Goal: Task Accomplishment & Management: Manage account settings

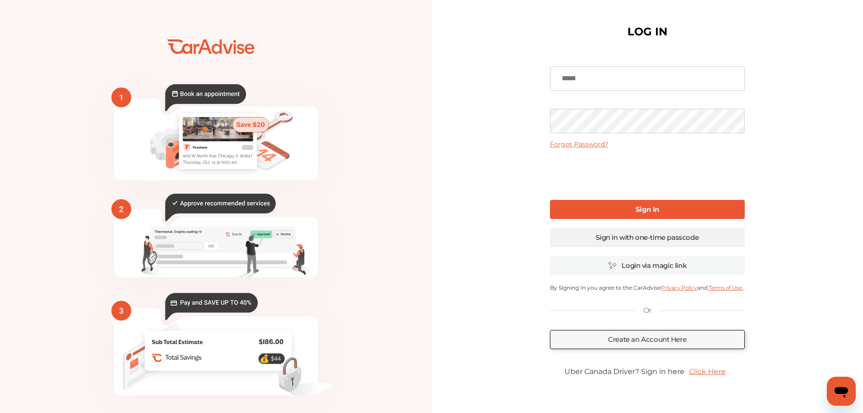
click at [643, 237] on link "Sign in with one-time passcode" at bounding box center [647, 237] width 195 height 19
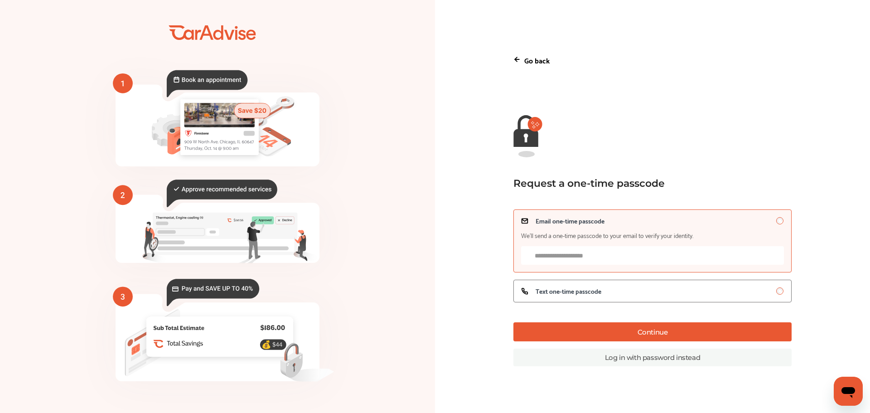
click at [587, 263] on input "Email one-time passcode We’ll send a one-time passcode to your email to verify …" at bounding box center [652, 255] width 263 height 19
click at [591, 297] on label "Text one-time passcode" at bounding box center [652, 290] width 278 height 23
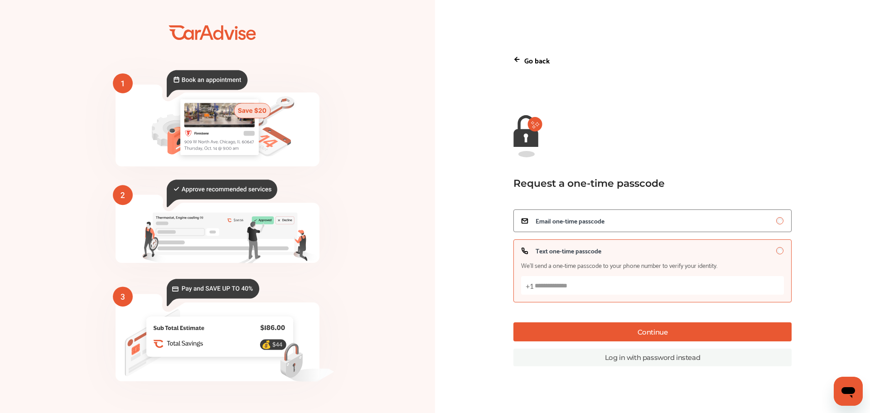
click at [614, 290] on input "Text one-time passcode We’ll send a one-time passcode to your phone number to v…" at bounding box center [652, 285] width 263 height 19
type input "**********"
click at [648, 336] on button "Continue" at bounding box center [652, 331] width 278 height 19
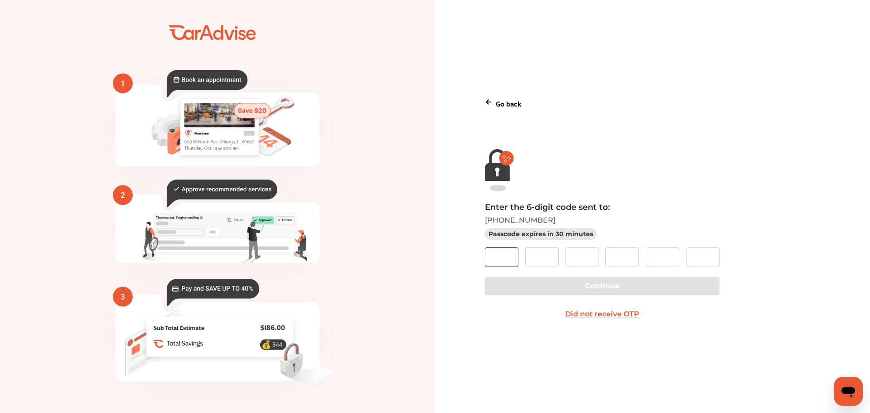
click at [496, 252] on input "text" at bounding box center [502, 257] width 34 height 20
type input "*"
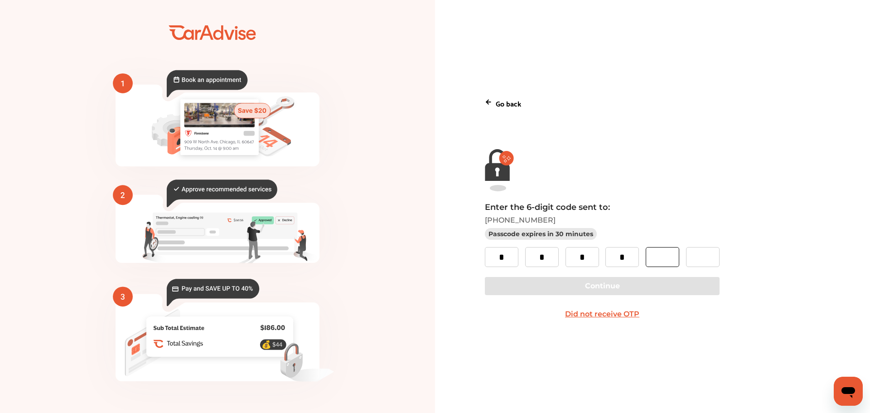
type input "*"
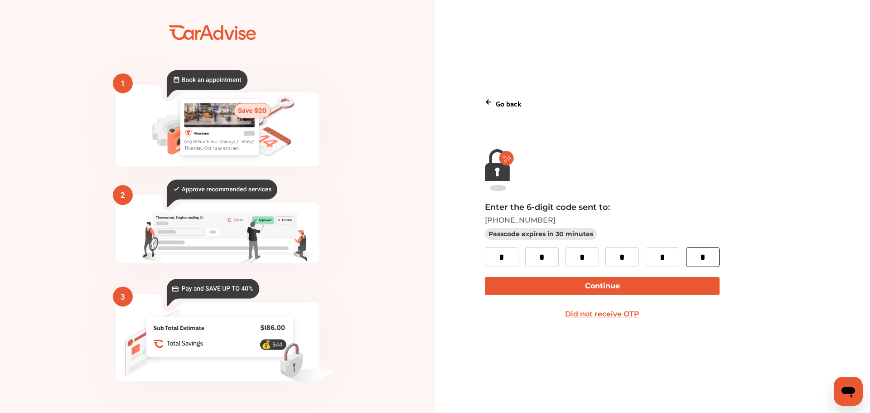
type input "*"
click at [586, 287] on button "Continue" at bounding box center [602, 286] width 234 height 18
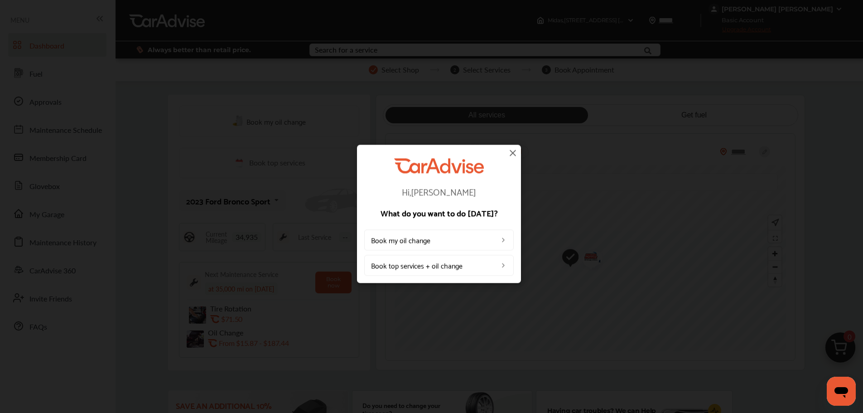
drag, startPoint x: 513, startPoint y: 155, endPoint x: 509, endPoint y: 176, distance: 21.2
click at [513, 155] on img at bounding box center [512, 152] width 11 height 11
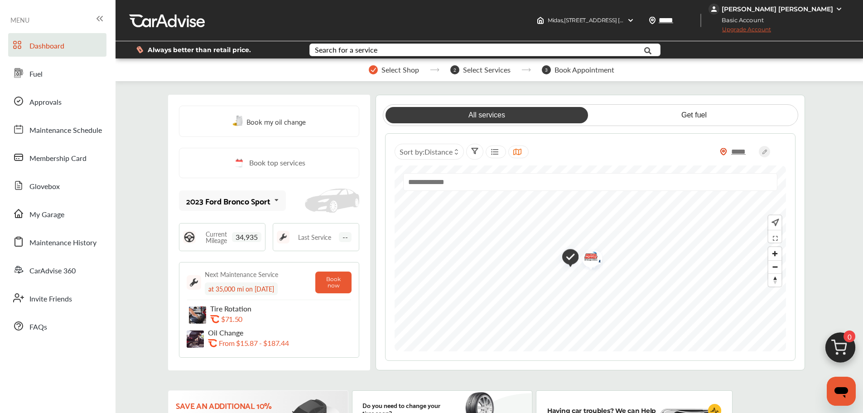
click at [238, 241] on span "34,935" at bounding box center [246, 237] width 29 height 10
click at [243, 237] on span "34,935" at bounding box center [246, 237] width 29 height 10
click at [202, 236] on span "Current Mileage" at bounding box center [216, 237] width 32 height 13
click at [278, 197] on icon at bounding box center [276, 199] width 15 height 19
click at [205, 226] on div "2023 Ford Bronco Sport" at bounding box center [230, 225] width 87 height 9
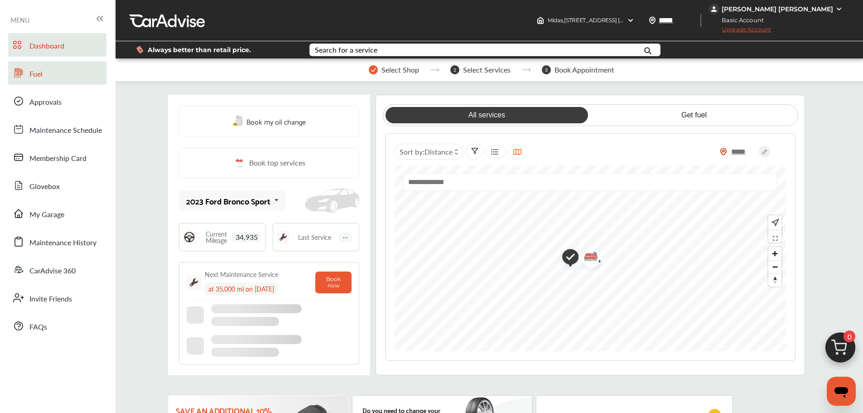
click at [33, 76] on span "Fuel" at bounding box center [35, 74] width 13 height 12
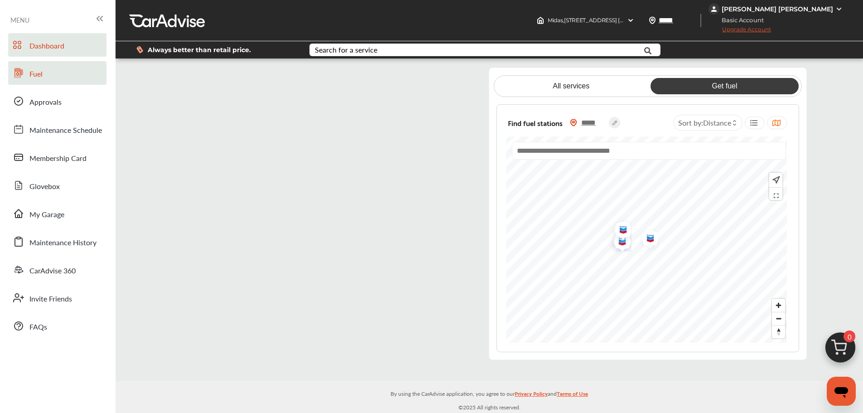
click at [40, 48] on span "Dashboard" at bounding box center [46, 46] width 35 height 12
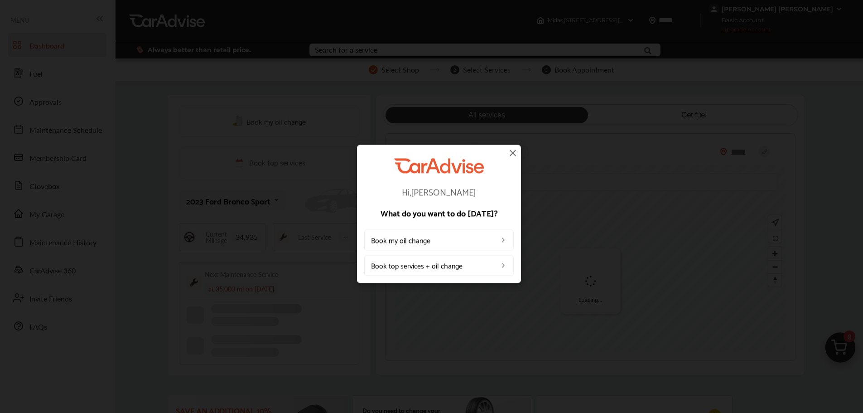
click at [512, 154] on img at bounding box center [512, 152] width 11 height 11
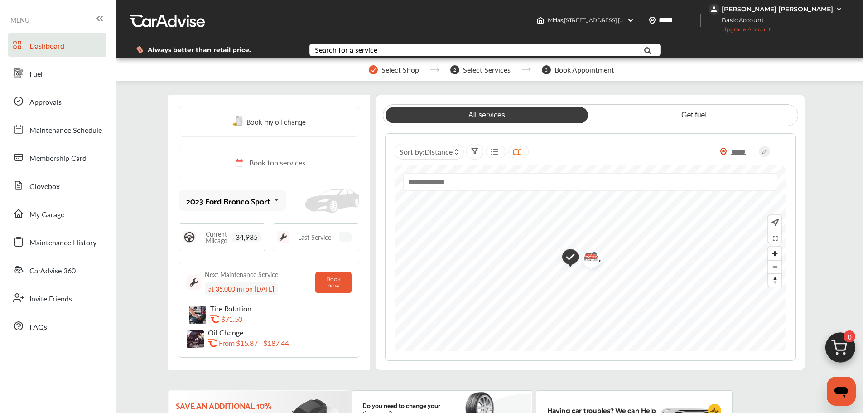
click at [771, 29] on span "Upgrade Account" at bounding box center [739, 31] width 63 height 11
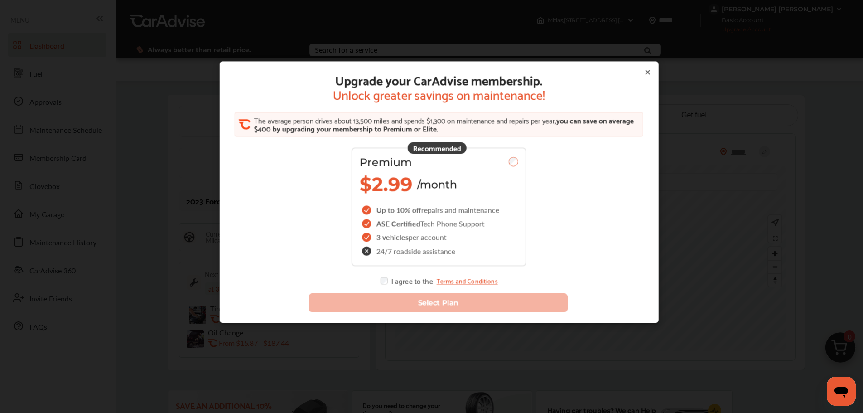
click at [645, 72] on icon at bounding box center [647, 73] width 4 height 4
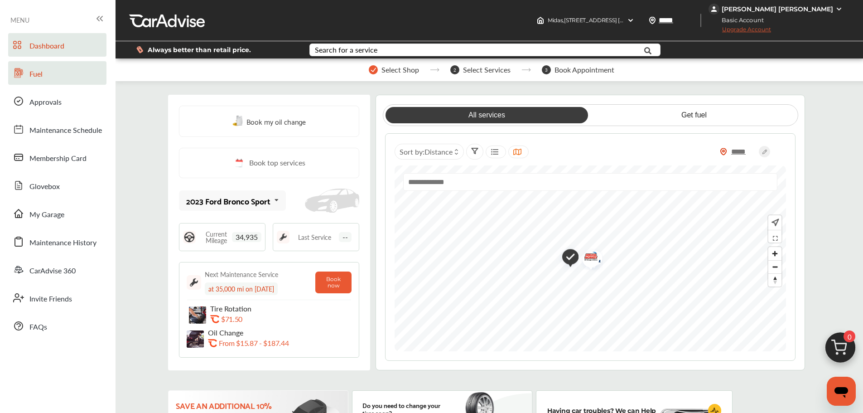
click at [41, 77] on span "Fuel" at bounding box center [35, 74] width 13 height 12
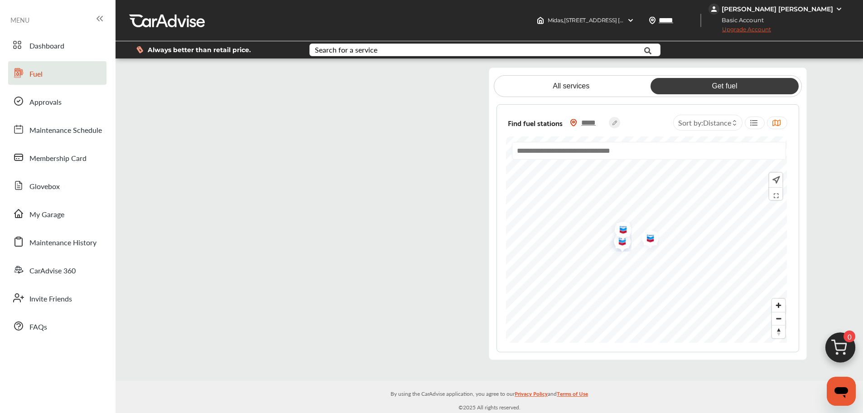
click at [426, 82] on flutter-view at bounding box center [322, 213] width 300 height 292
click at [835, 8] on img at bounding box center [838, 8] width 7 height 7
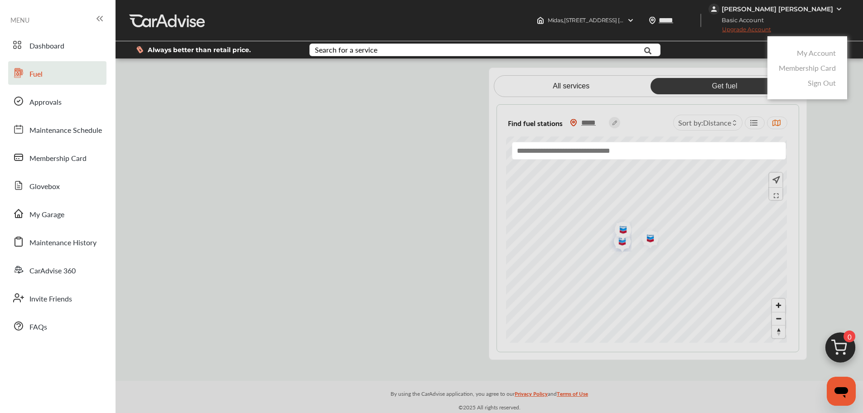
click at [811, 66] on link "Membership Card" at bounding box center [807, 68] width 57 height 10
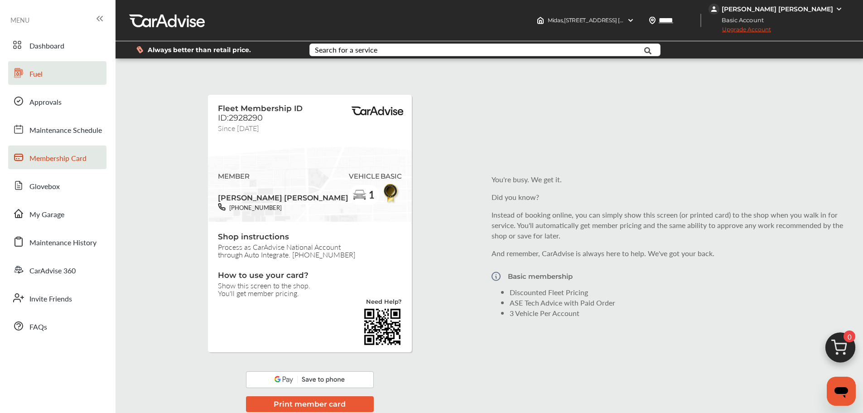
click at [37, 73] on span "Fuel" at bounding box center [35, 74] width 13 height 12
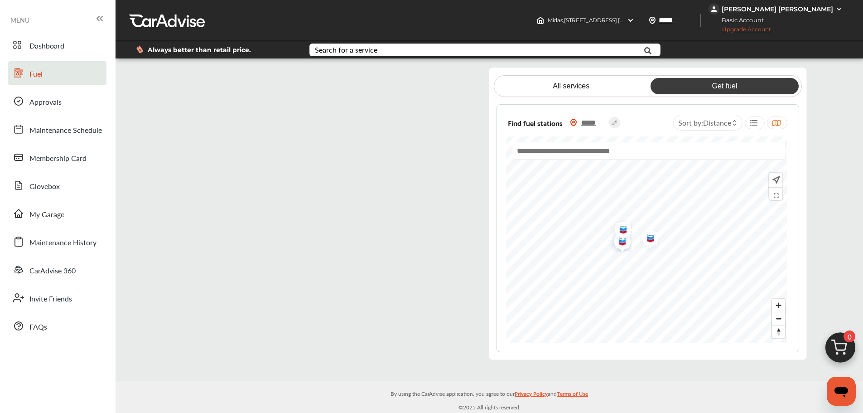
click at [311, 142] on flutter-view at bounding box center [322, 213] width 300 height 292
drag, startPoint x: 47, startPoint y: 102, endPoint x: 69, endPoint y: 157, distance: 59.3
click at [46, 102] on span "Approvals" at bounding box center [45, 102] width 32 height 12
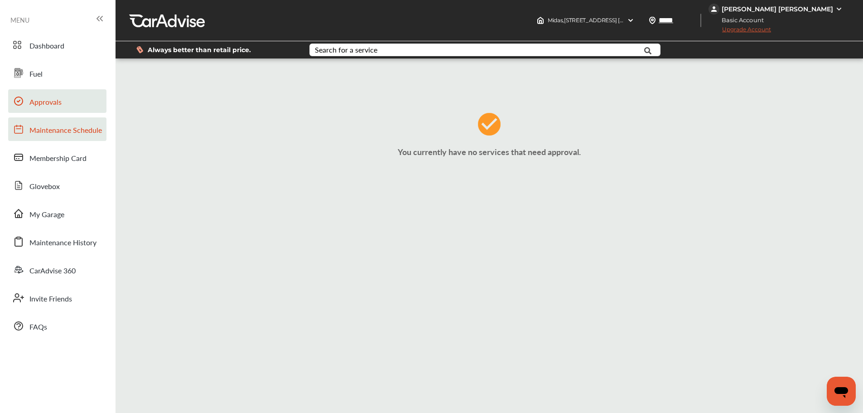
click at [74, 130] on span "Maintenance Schedule" at bounding box center [65, 131] width 72 height 12
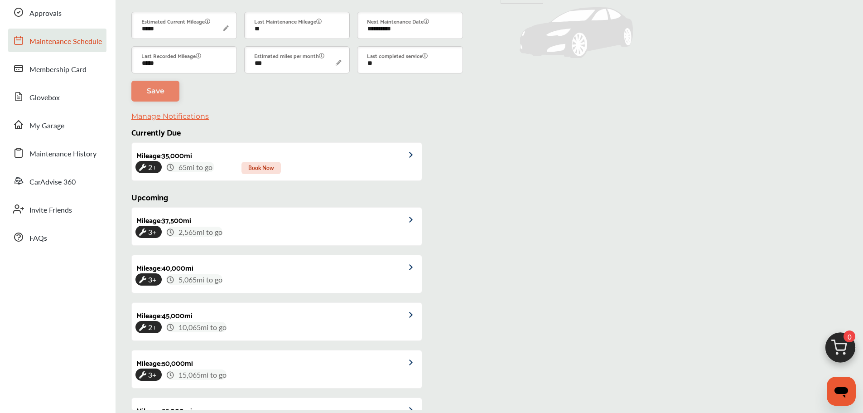
scroll to position [94, 0]
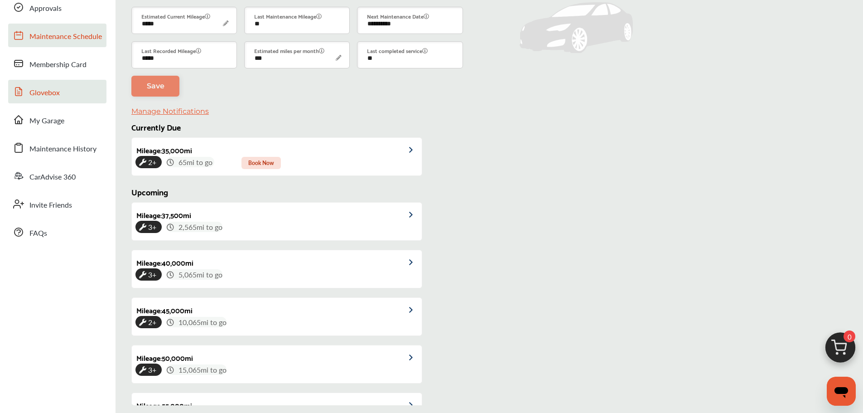
click at [41, 95] on span "Glovebox" at bounding box center [44, 93] width 30 height 12
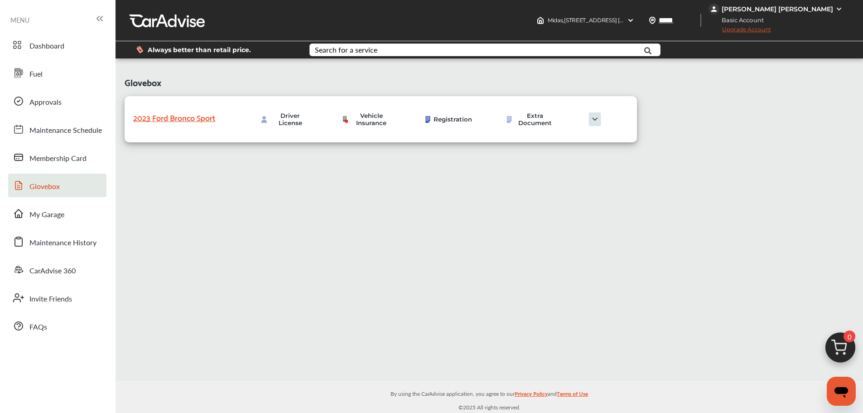
click at [593, 122] on img at bounding box center [594, 119] width 45 height 14
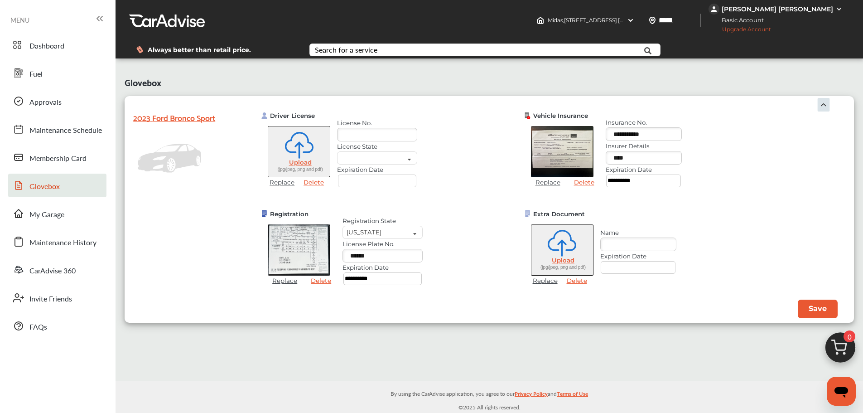
click at [297, 239] on img at bounding box center [299, 249] width 63 height 51
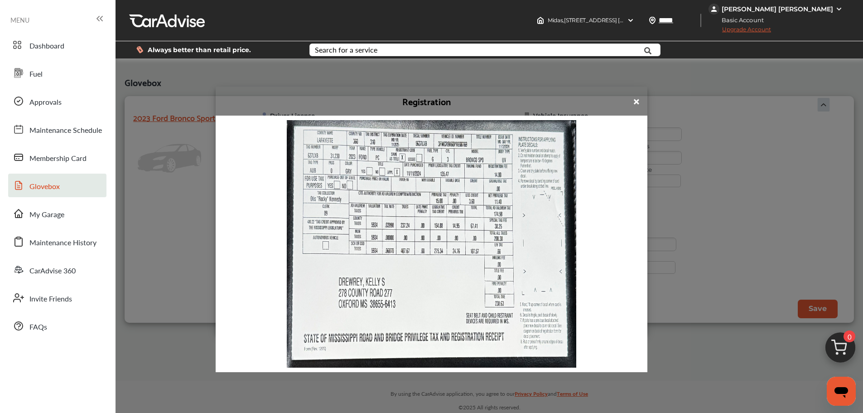
click at [342, 169] on img at bounding box center [431, 244] width 289 height 248
click at [632, 101] on span "×" at bounding box center [636, 101] width 8 height 17
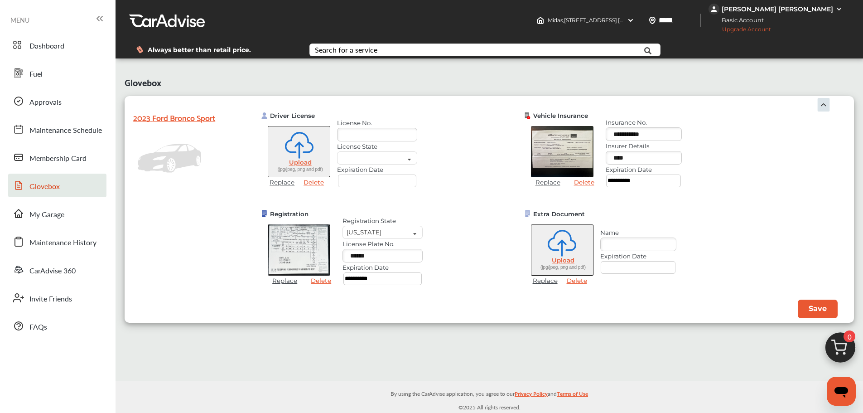
click at [549, 159] on img at bounding box center [562, 151] width 63 height 51
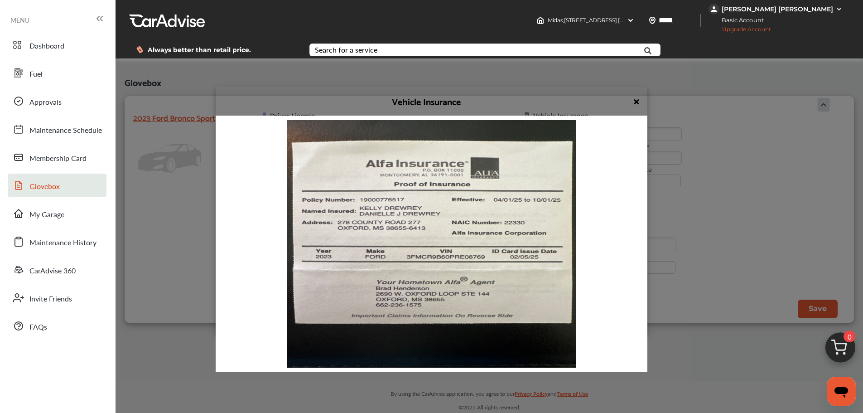
click at [632, 100] on span "×" at bounding box center [636, 101] width 8 height 17
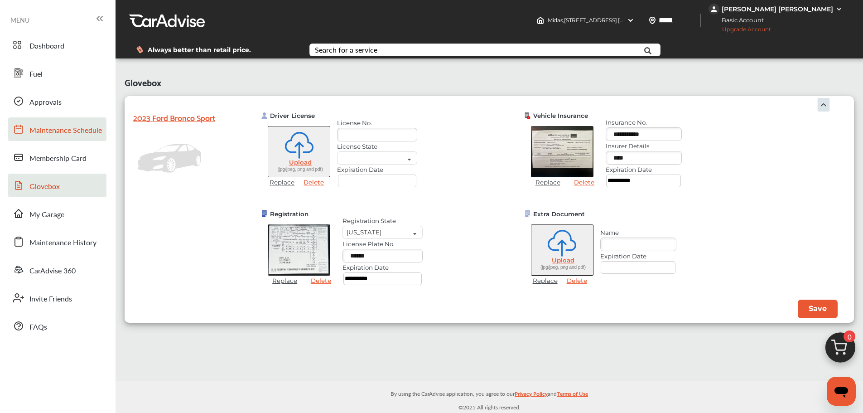
click at [57, 125] on span "Maintenance Schedule" at bounding box center [65, 131] width 72 height 12
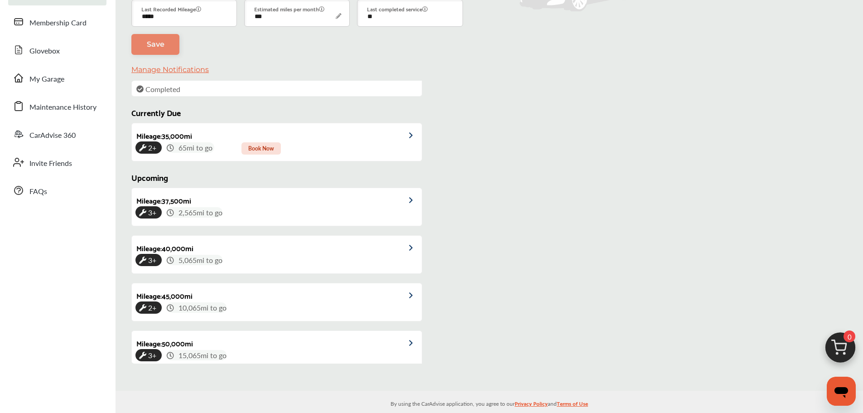
scroll to position [209, 0]
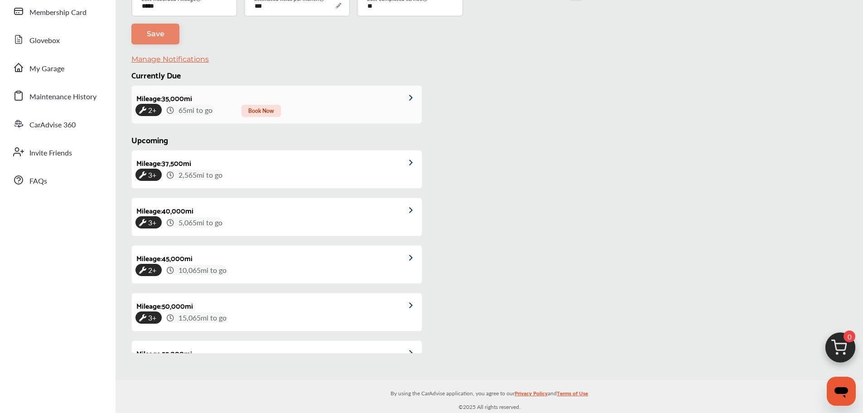
click at [265, 111] on span "Book Now" at bounding box center [260, 111] width 39 height 12
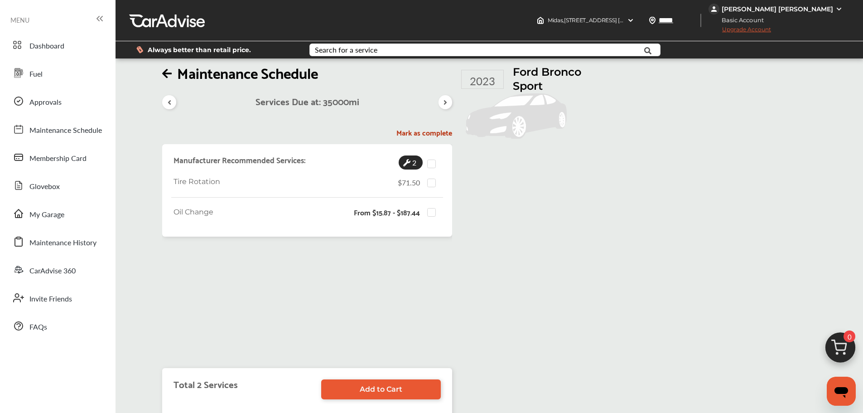
click at [408, 162] on icon at bounding box center [406, 162] width 7 height 7
click at [191, 162] on h4 "Manufacturer Recommended Services:" at bounding box center [239, 159] width 132 height 11
click at [197, 184] on span "Tire Rotation" at bounding box center [196, 182] width 47 height 10
click at [549, 298] on div "Maintenance Schedule Services Due at: 35000 mi Mark as complete Manufacturer Re…" at bounding box center [511, 230] width 698 height 330
click at [48, 133] on span "Maintenance Schedule" at bounding box center [65, 131] width 72 height 12
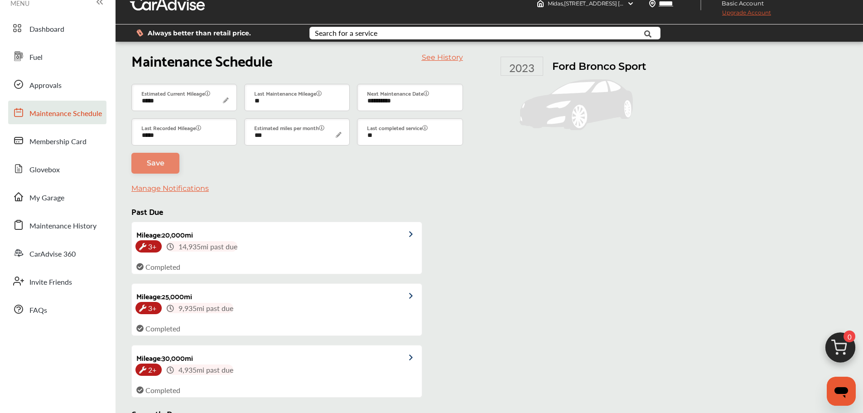
scroll to position [209, 0]
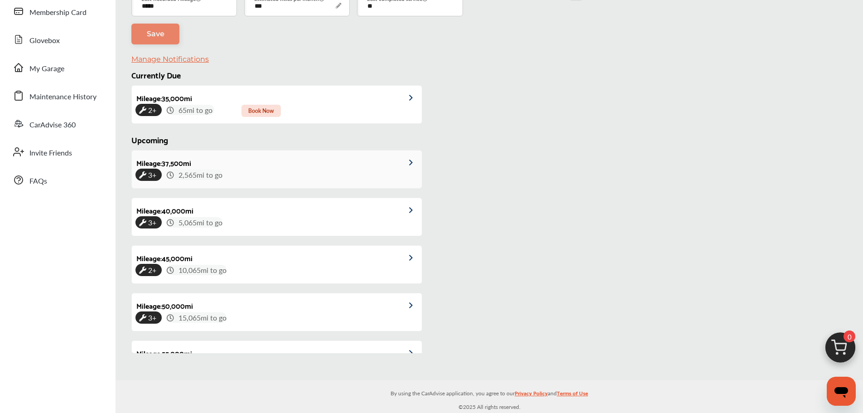
click at [332, 167] on link "Mileage : 37,500 mi 3+ 2,565 mi to go" at bounding box center [277, 169] width 290 height 38
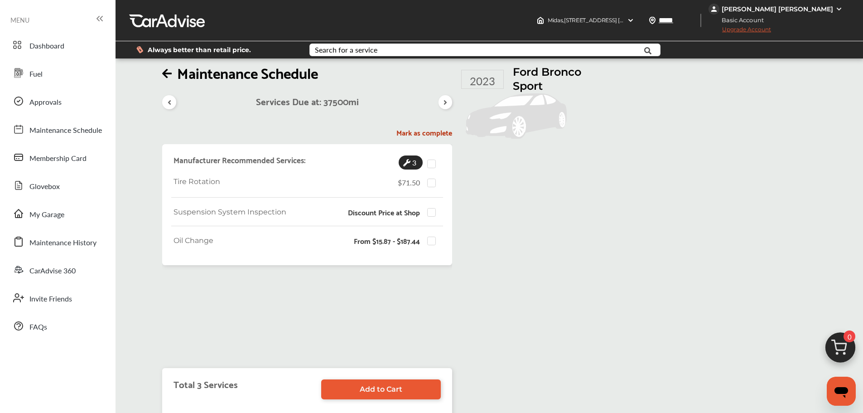
click at [413, 164] on span "3" at bounding box center [414, 162] width 8 height 14
click at [167, 75] on icon at bounding box center [167, 73] width 10 height 11
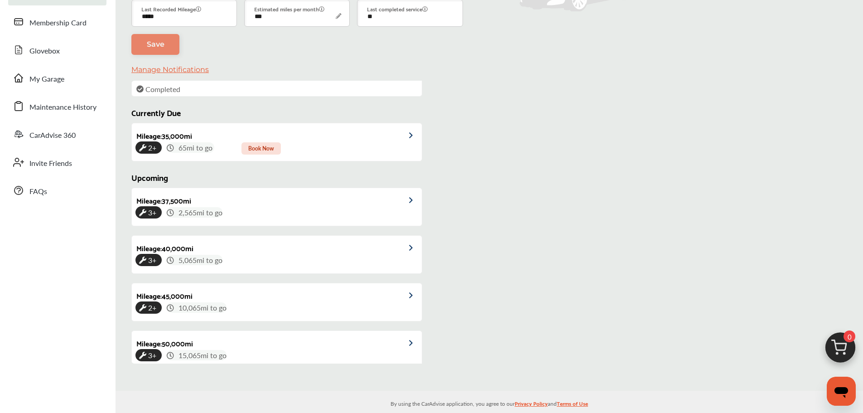
scroll to position [209, 0]
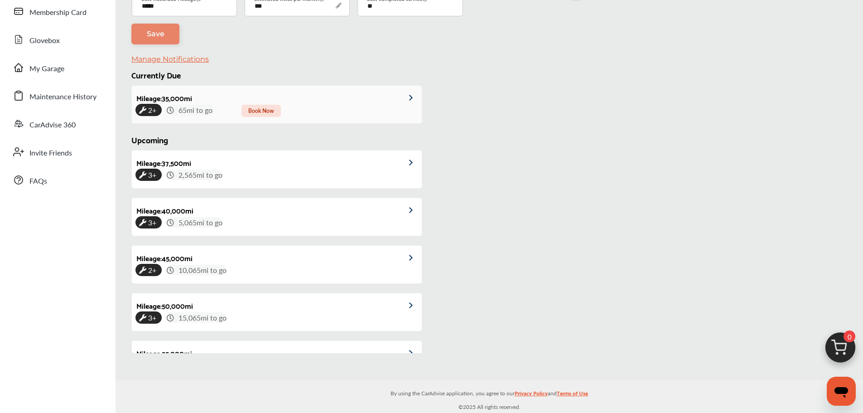
click at [153, 111] on span "2+" at bounding box center [152, 110] width 12 height 14
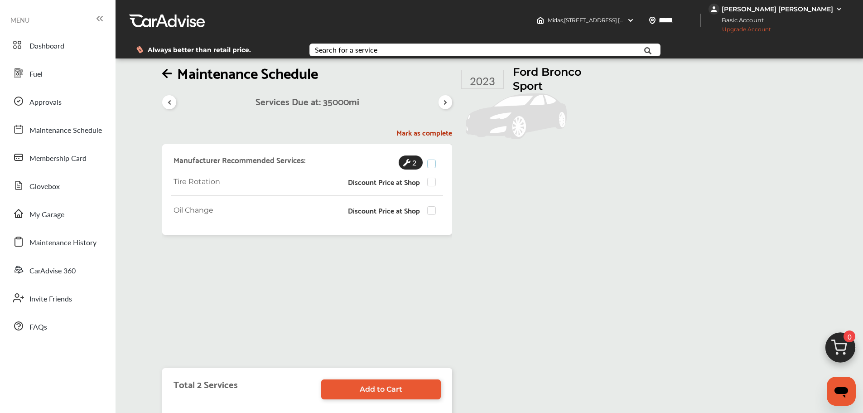
click at [434, 159] on label at bounding box center [434, 159] width 14 height 0
click at [431, 178] on label at bounding box center [434, 178] width 14 height 0
click at [433, 208] on label at bounding box center [434, 208] width 14 height 0
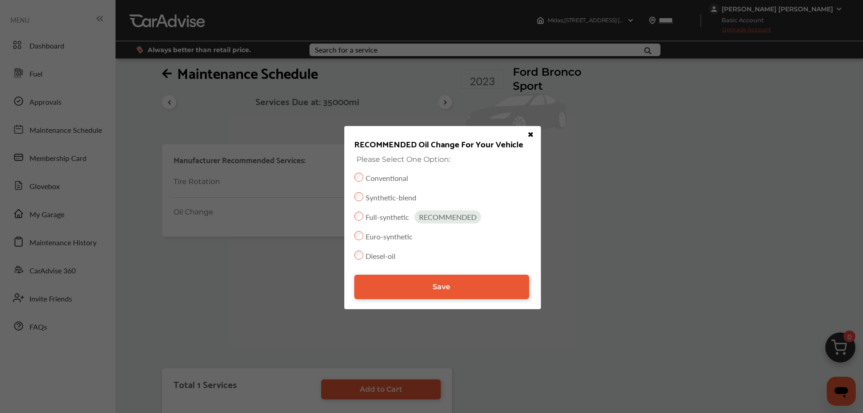
drag, startPoint x: 433, startPoint y: 293, endPoint x: 439, endPoint y: 293, distance: 5.4
click at [433, 293] on link "Save" at bounding box center [441, 286] width 175 height 24
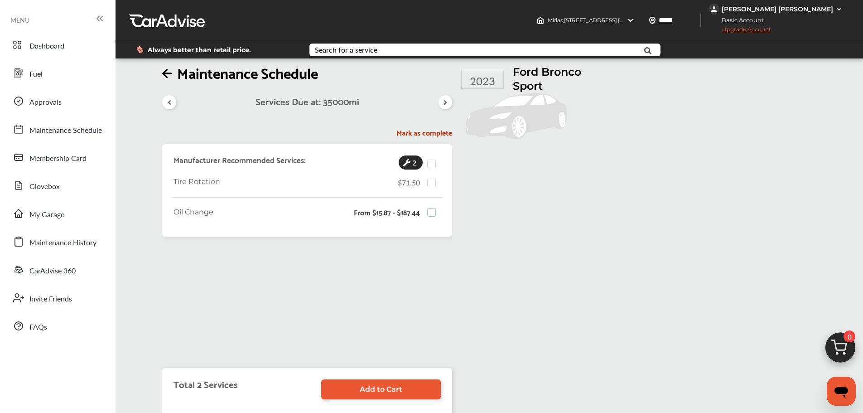
click at [432, 208] on label at bounding box center [434, 208] width 14 height 0
click at [428, 208] on label at bounding box center [434, 208] width 14 height 0
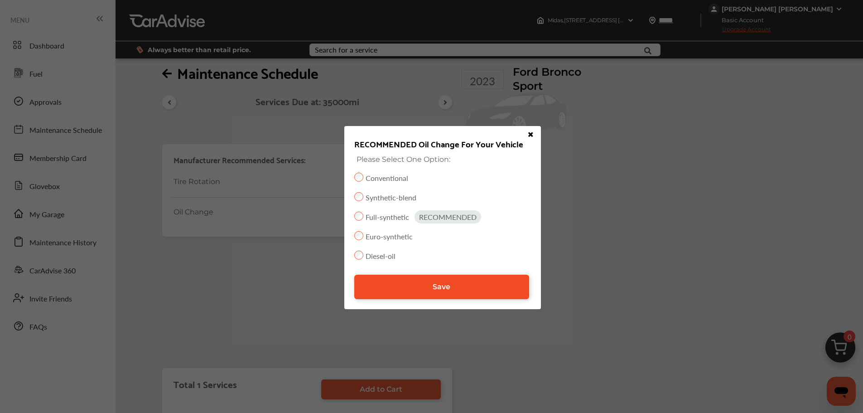
click at [428, 281] on link "Save" at bounding box center [441, 286] width 175 height 24
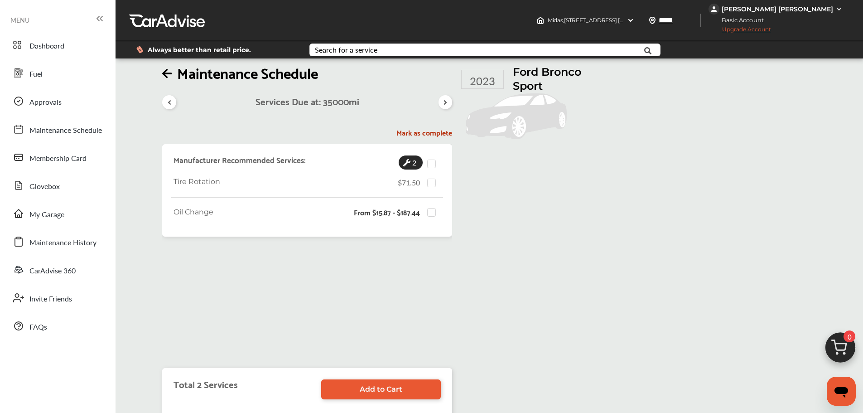
click at [539, 75] on h1 "Ford Bronco Sport" at bounding box center [561, 79] width 97 height 28
click at [167, 71] on icon at bounding box center [167, 73] width 10 height 11
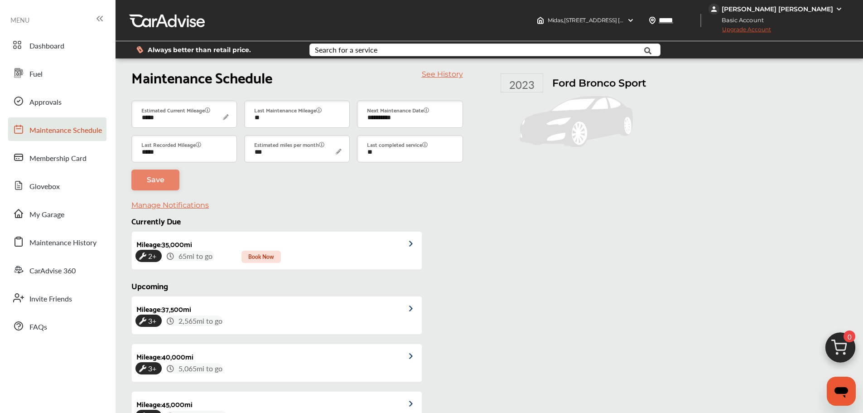
drag, startPoint x: 591, startPoint y: 86, endPoint x: 584, endPoint y: 84, distance: 7.0
click at [591, 86] on h1 "Ford Bronco Sport" at bounding box center [599, 83] width 94 height 13
click at [516, 86] on div "2023" at bounding box center [522, 82] width 43 height 19
click at [296, 116] on input "**" at bounding box center [297, 114] width 106 height 27
click at [552, 194] on div "2023 Ford Bronco Sport" at bounding box center [619, 284] width 298 height 429
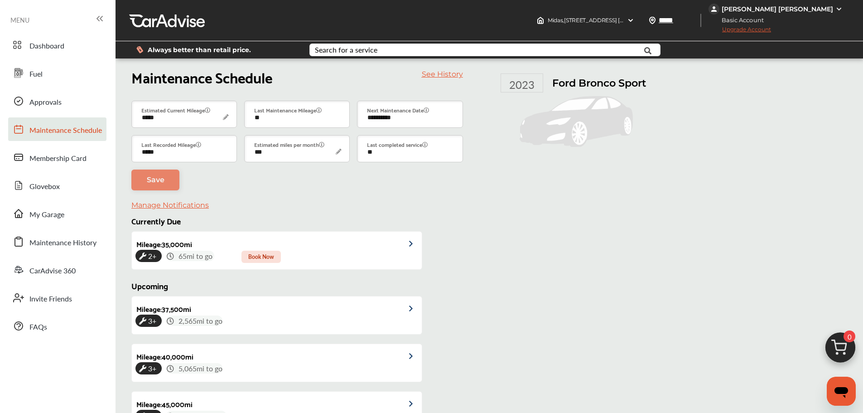
click at [551, 210] on div "2023 Ford Bronco Sport" at bounding box center [619, 284] width 298 height 429
click at [32, 76] on span "Fuel" at bounding box center [35, 74] width 13 height 12
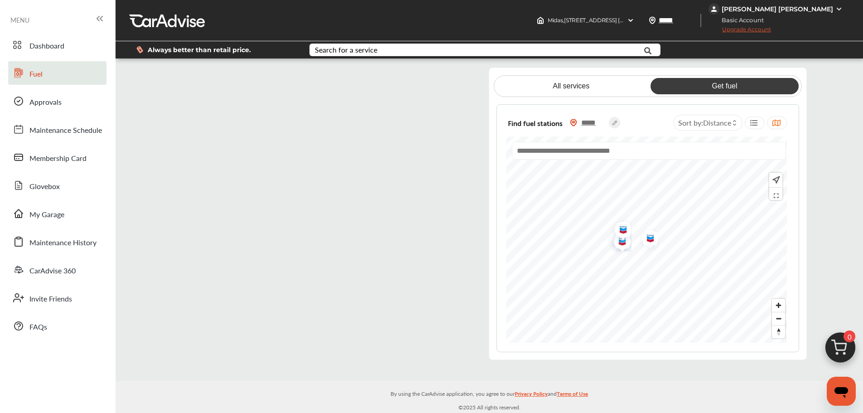
click at [827, 183] on div "All services Get fuel Find fuel stations ***** Sort by : Distance" at bounding box center [489, 213] width 747 height 292
click at [831, 120] on div "All services Get fuel Find fuel stations ***** Sort by : Distance" at bounding box center [489, 213] width 747 height 292
